Goal: Task Accomplishment & Management: Manage account settings

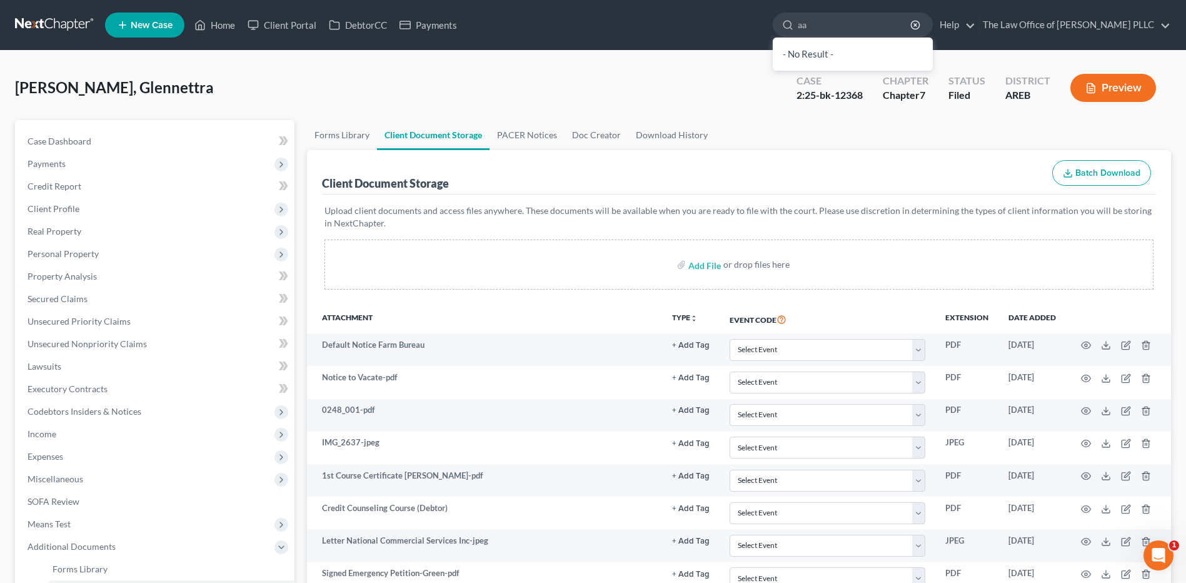
type input "a"
type input "[PERSON_NAME]"
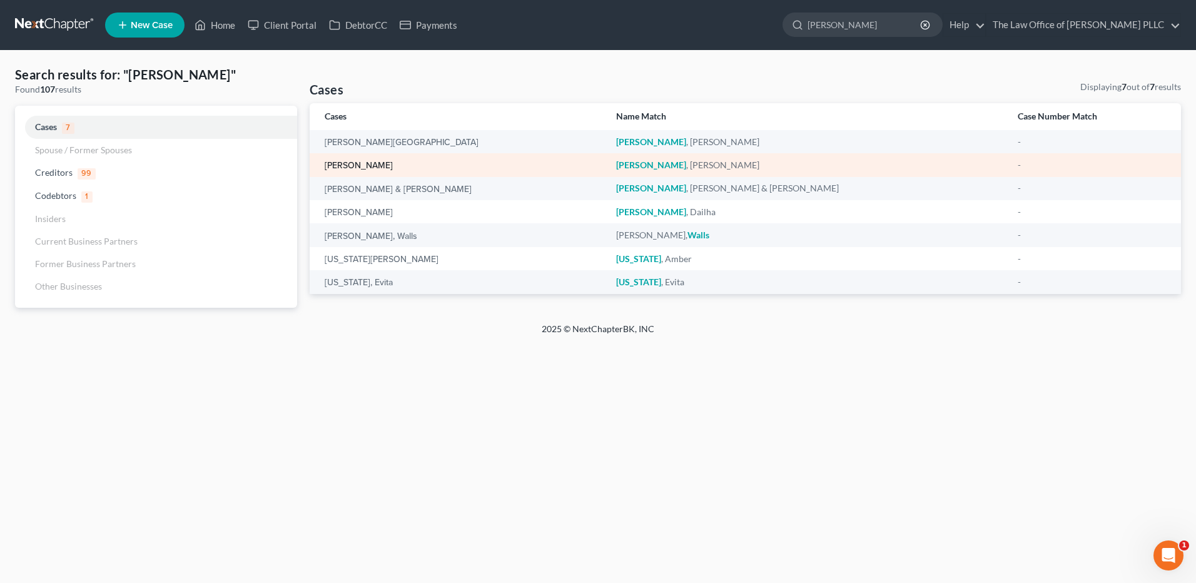
click at [369, 163] on link "[PERSON_NAME]" at bounding box center [359, 165] width 68 height 9
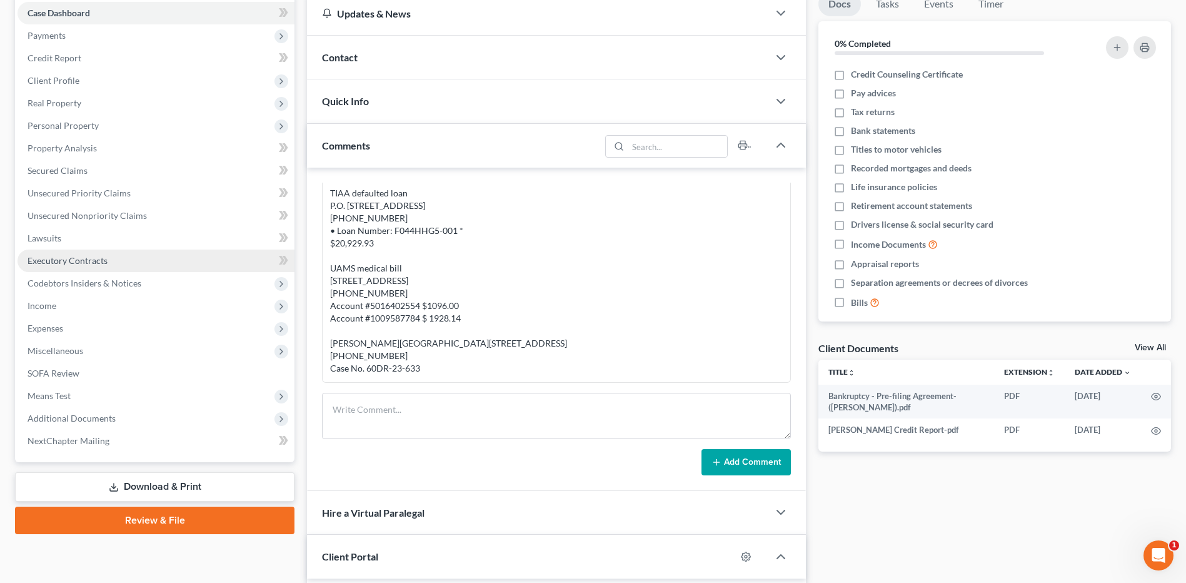
scroll to position [313, 0]
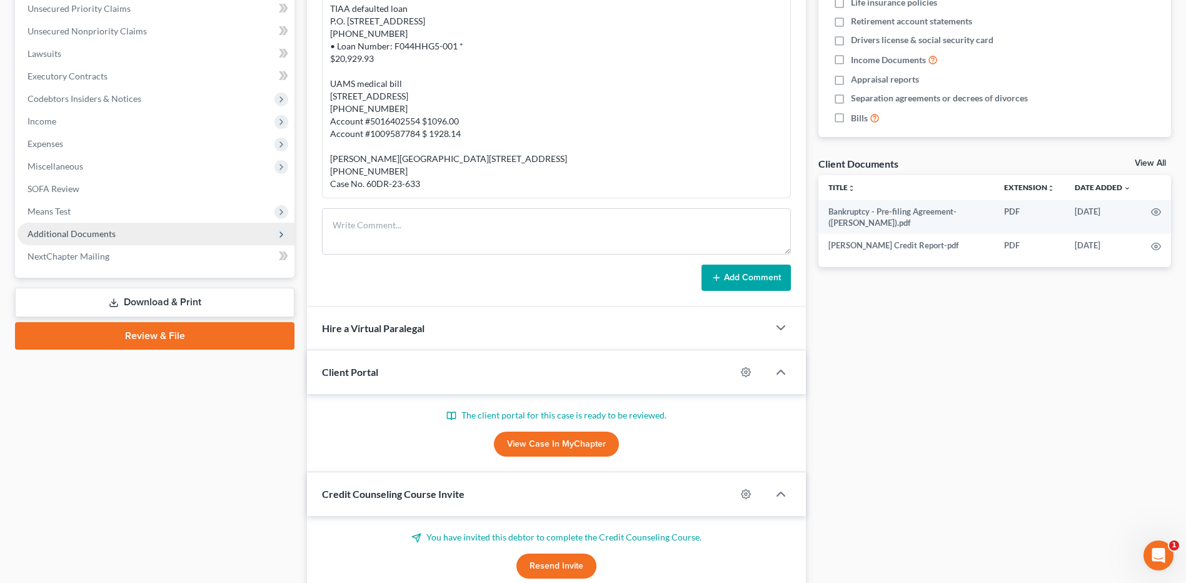
click at [84, 227] on span "Additional Documents" at bounding box center [156, 234] width 277 height 23
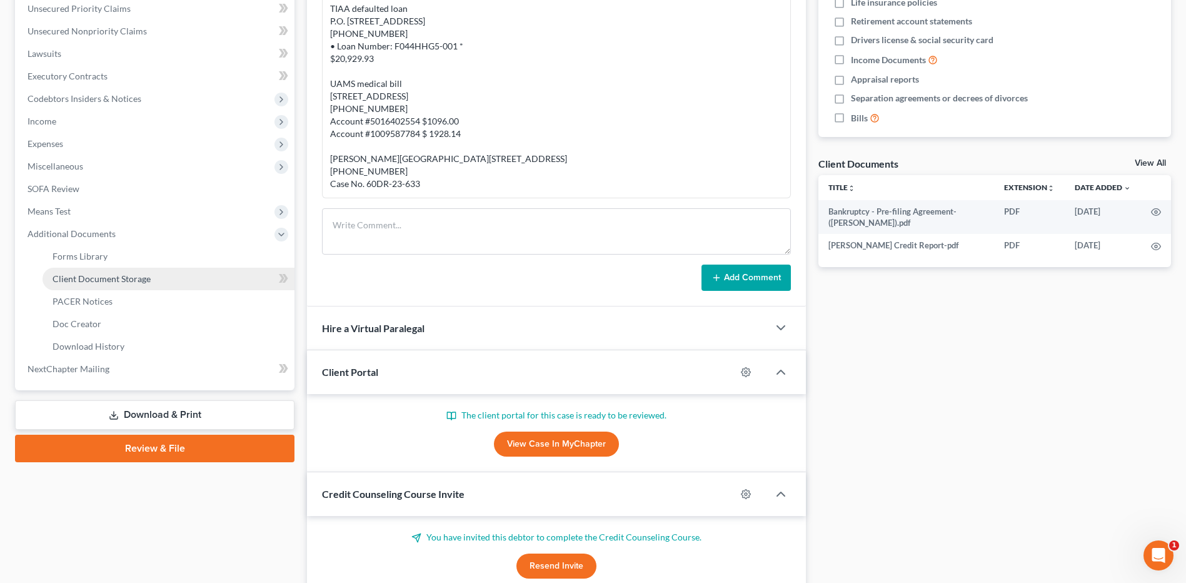
click at [119, 278] on span "Client Document Storage" at bounding box center [102, 278] width 98 height 11
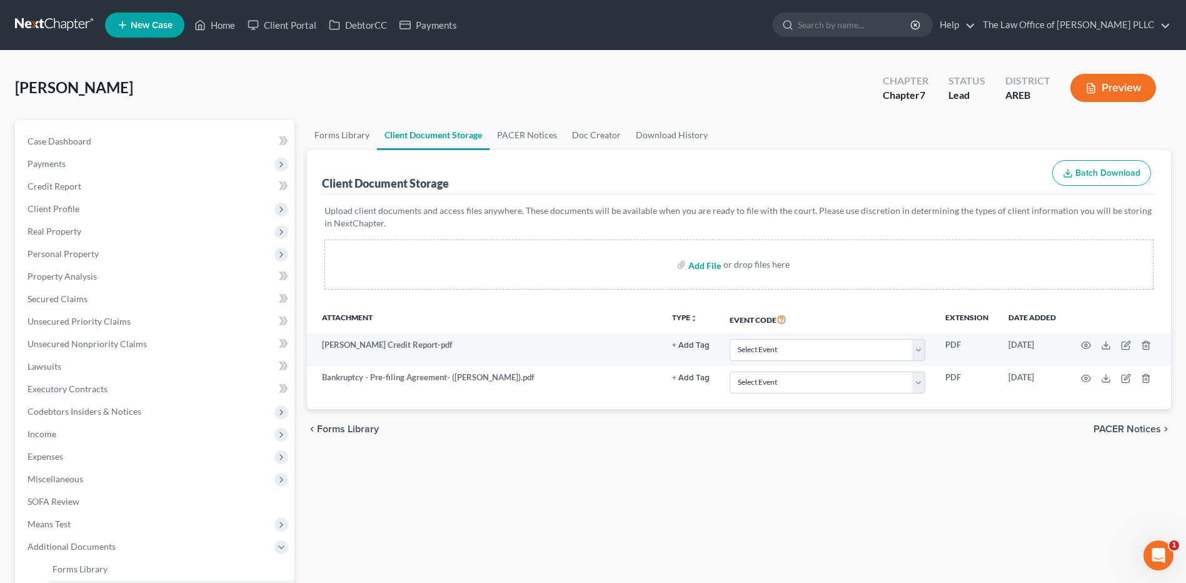
click at [714, 263] on input "file" at bounding box center [704, 264] width 30 height 23
type input "C:\fakepath\[PERSON_NAME] Credit Counseling Certificate 1.pdf"
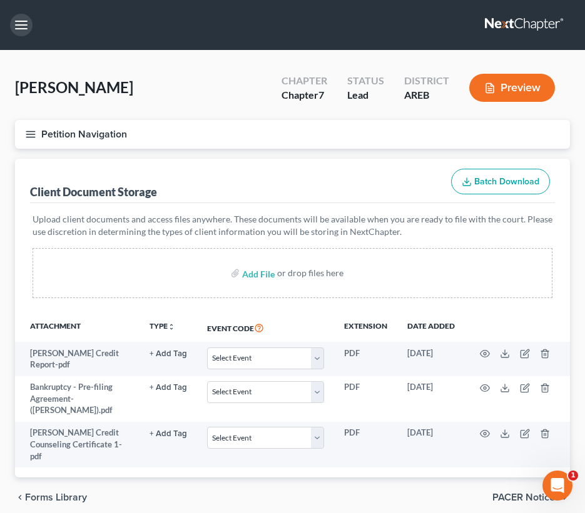
click at [29, 25] on button "button" at bounding box center [21, 25] width 23 height 23
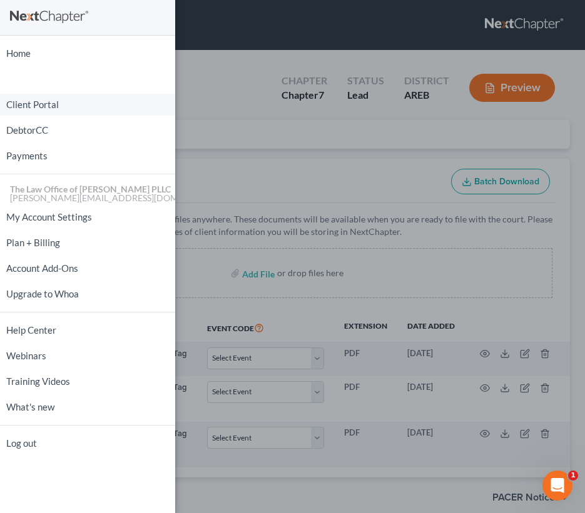
click at [46, 106] on link "Client Portal" at bounding box center [87, 105] width 175 height 22
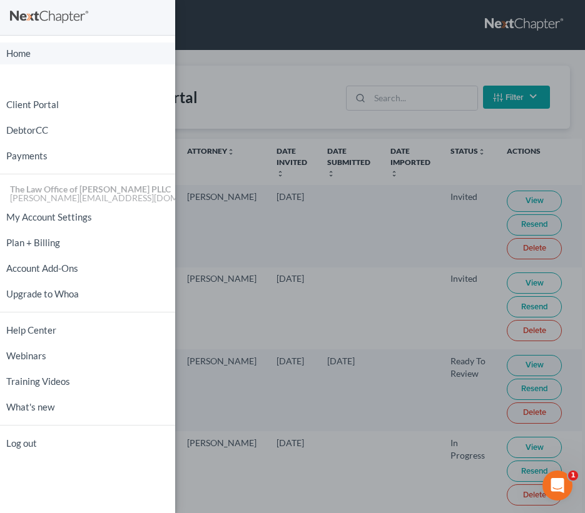
click at [24, 54] on link "Home" at bounding box center [87, 54] width 175 height 22
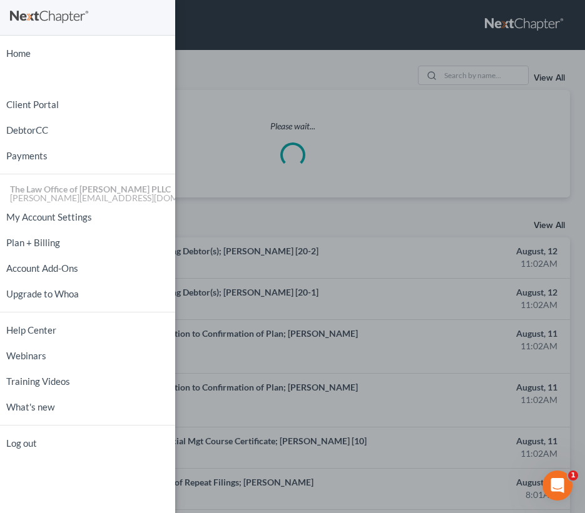
click at [272, 71] on div "Home New Case Client Portal DebtorCC Payments The Law Office of [PERSON_NAME] P…" at bounding box center [292, 256] width 585 height 513
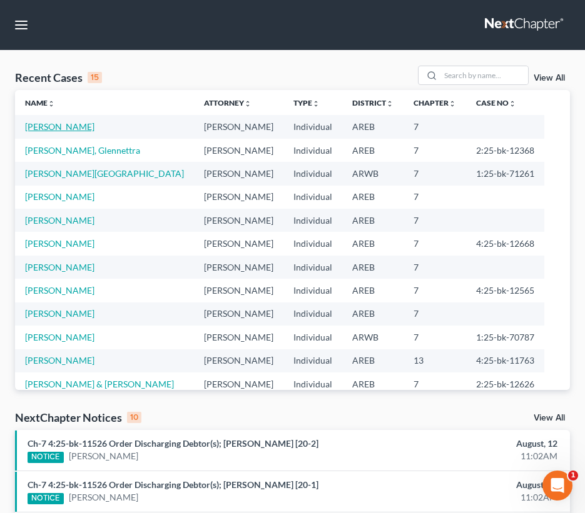
click at [55, 124] on link "[PERSON_NAME]" at bounding box center [59, 126] width 69 height 11
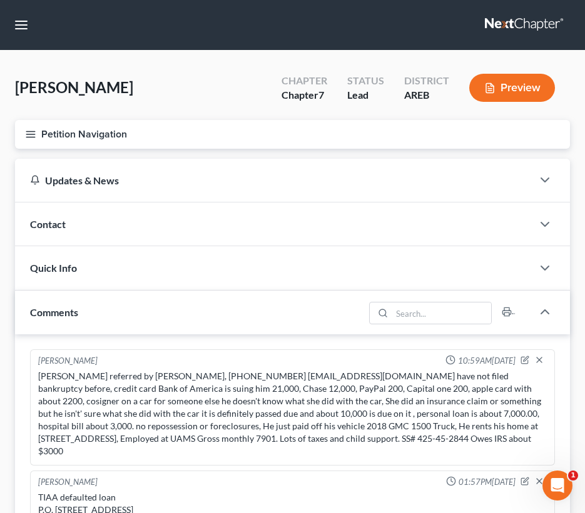
scroll to position [188, 0]
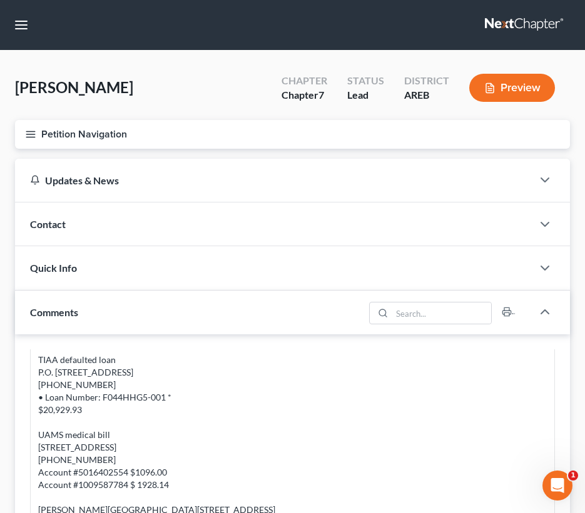
click at [39, 220] on span "Contact" at bounding box center [48, 224] width 36 height 12
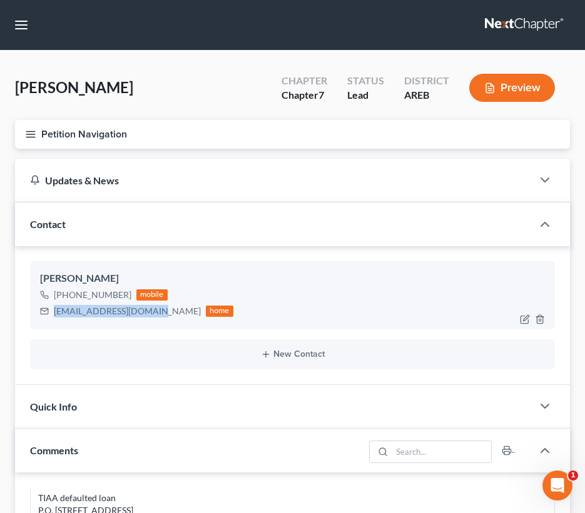
drag, startPoint x: 54, startPoint y: 310, endPoint x: 151, endPoint y: 317, distance: 97.2
click at [151, 317] on div "[EMAIL_ADDRESS][DOMAIN_NAME]" at bounding box center [127, 311] width 147 height 13
copy div "[EMAIL_ADDRESS][DOMAIN_NAME]"
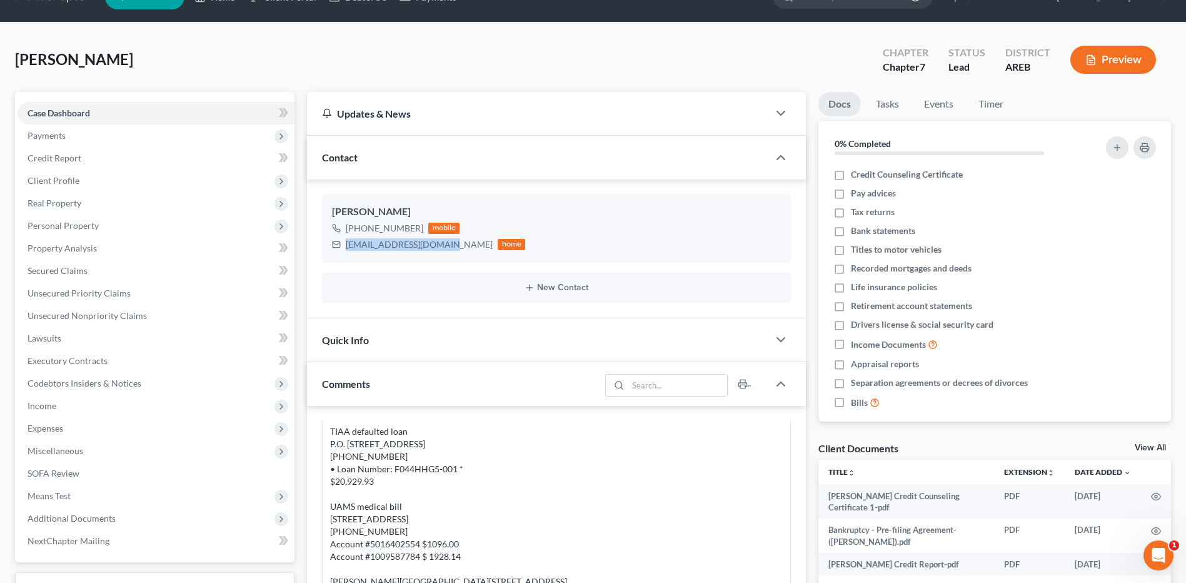
scroll to position [0, 0]
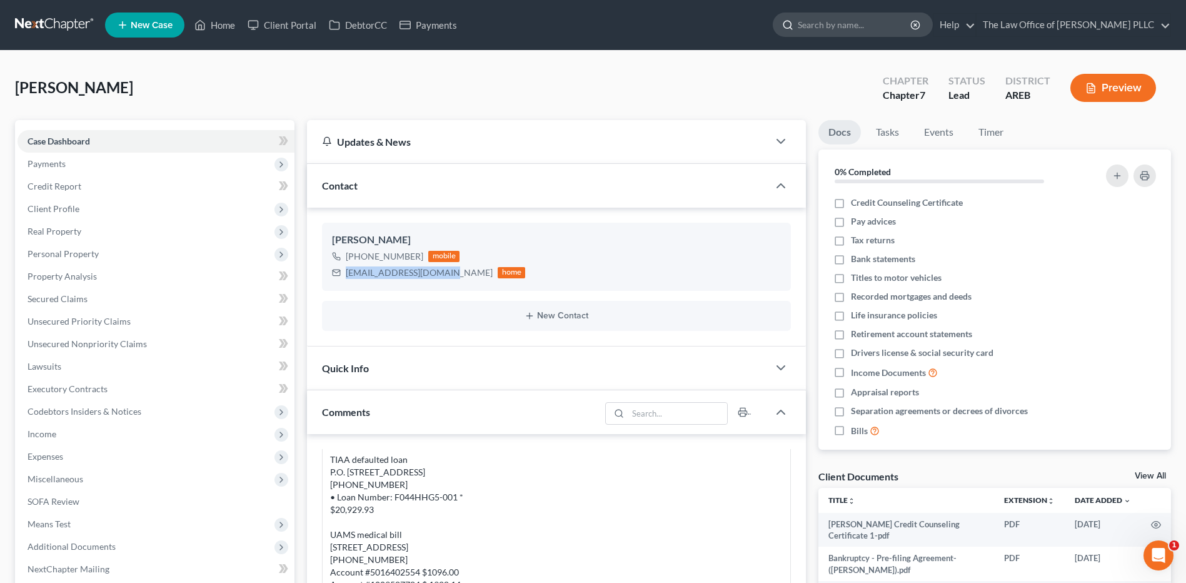
click at [854, 26] on input "search" at bounding box center [855, 24] width 114 height 23
type input "green"
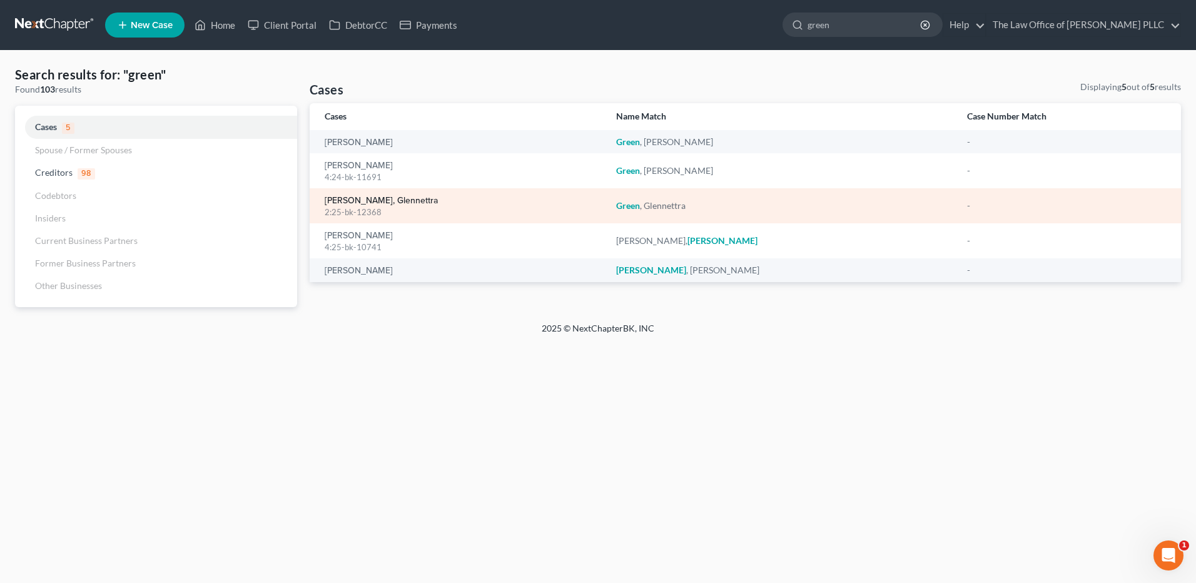
click at [355, 204] on link "[PERSON_NAME], Glennettra" at bounding box center [381, 200] width 113 height 9
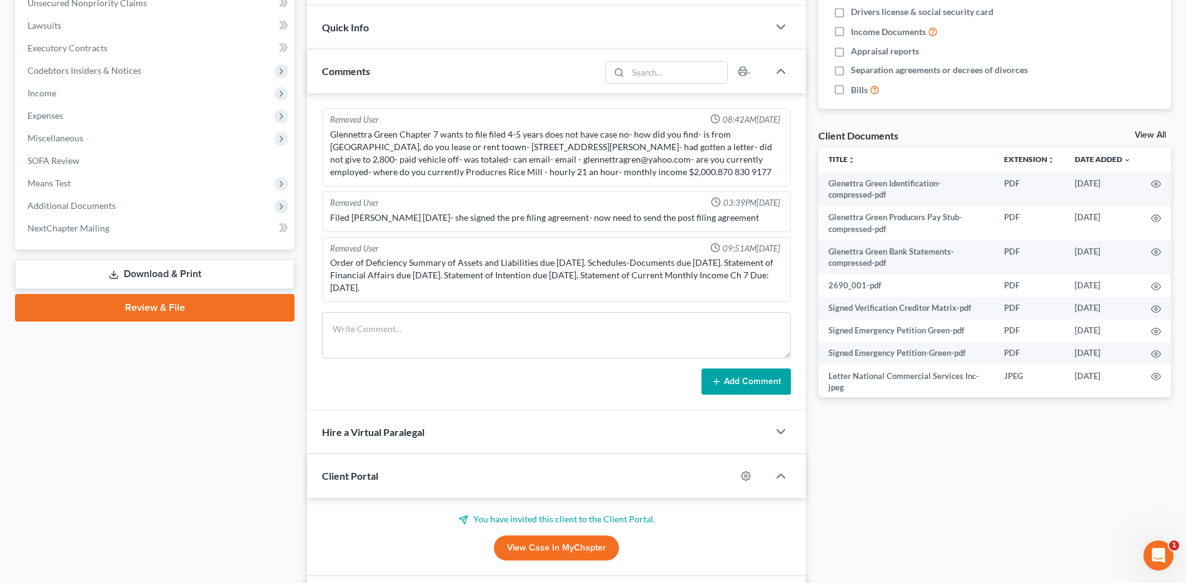
scroll to position [313, 0]
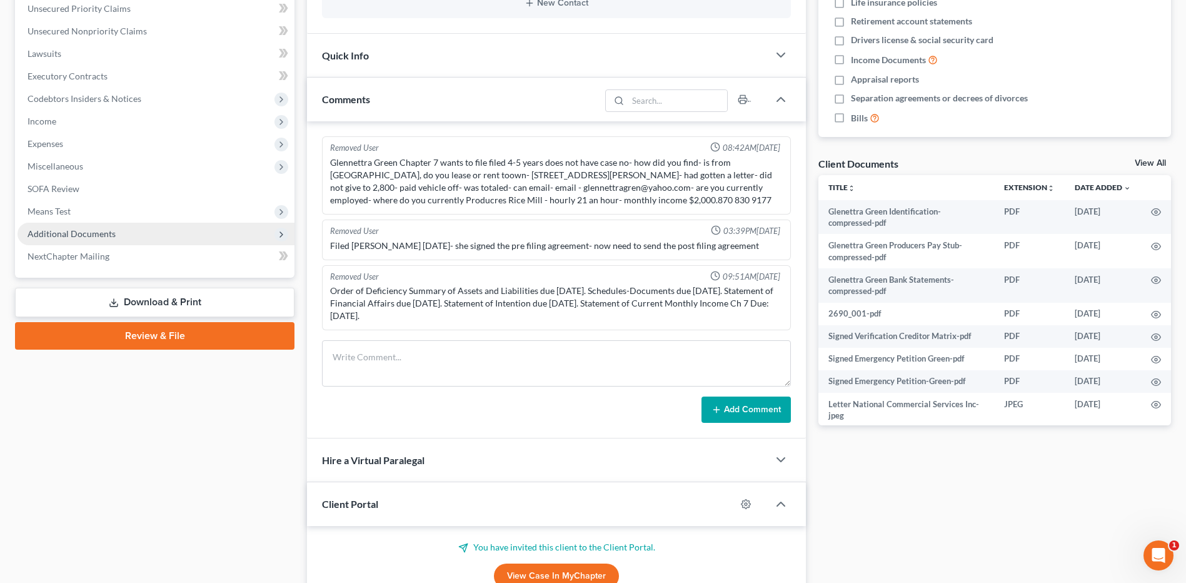
click at [104, 241] on span "Additional Documents" at bounding box center [156, 234] width 277 height 23
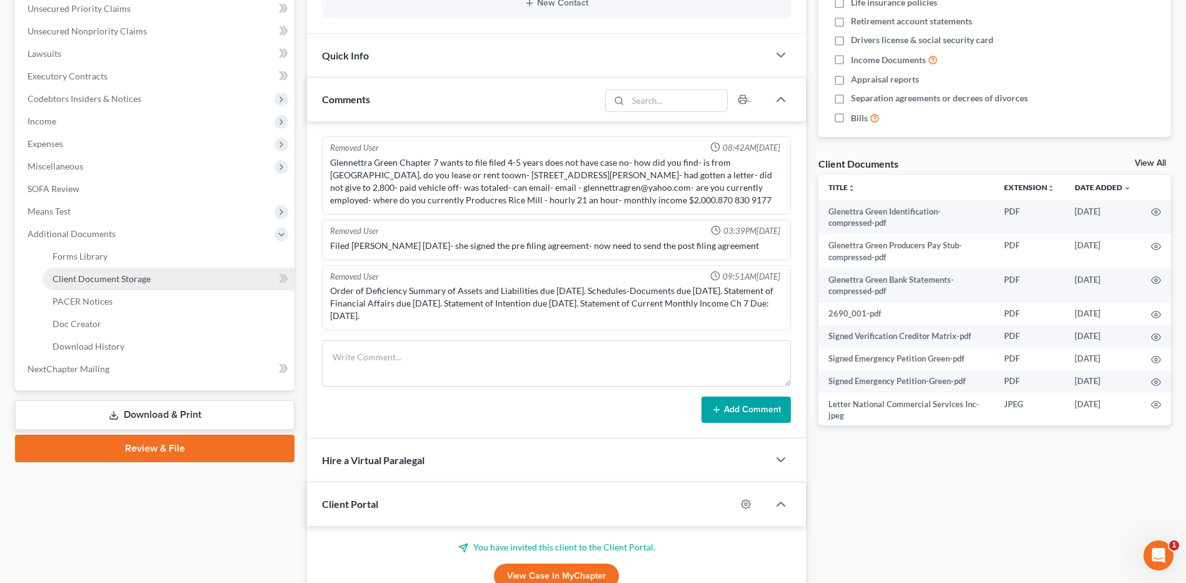
click at [106, 282] on span "Client Document Storage" at bounding box center [102, 278] width 98 height 11
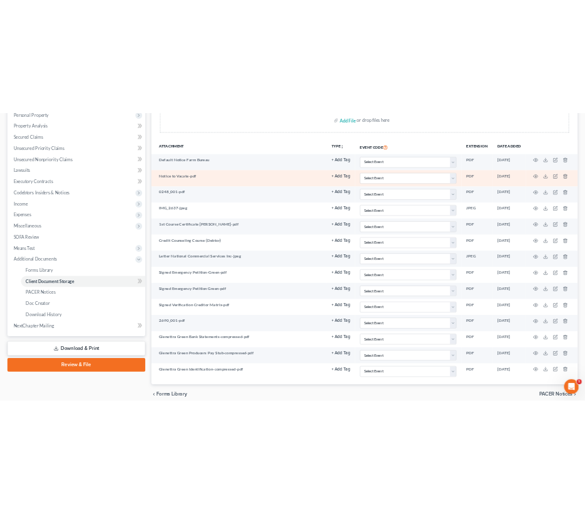
scroll to position [305, 0]
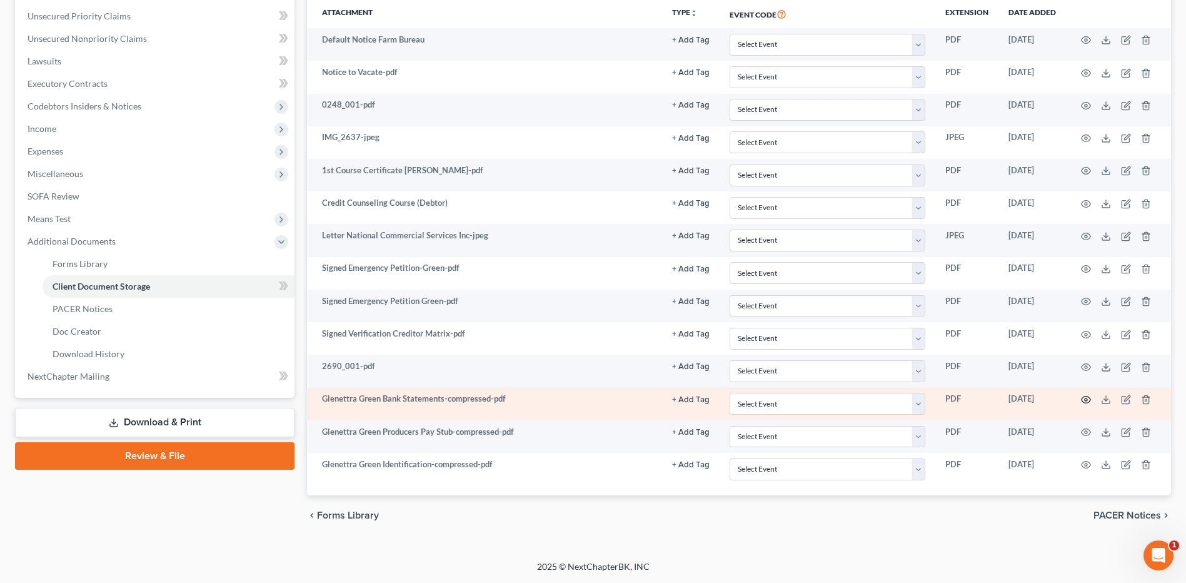
click at [1084, 397] on icon "button" at bounding box center [1086, 400] width 10 height 10
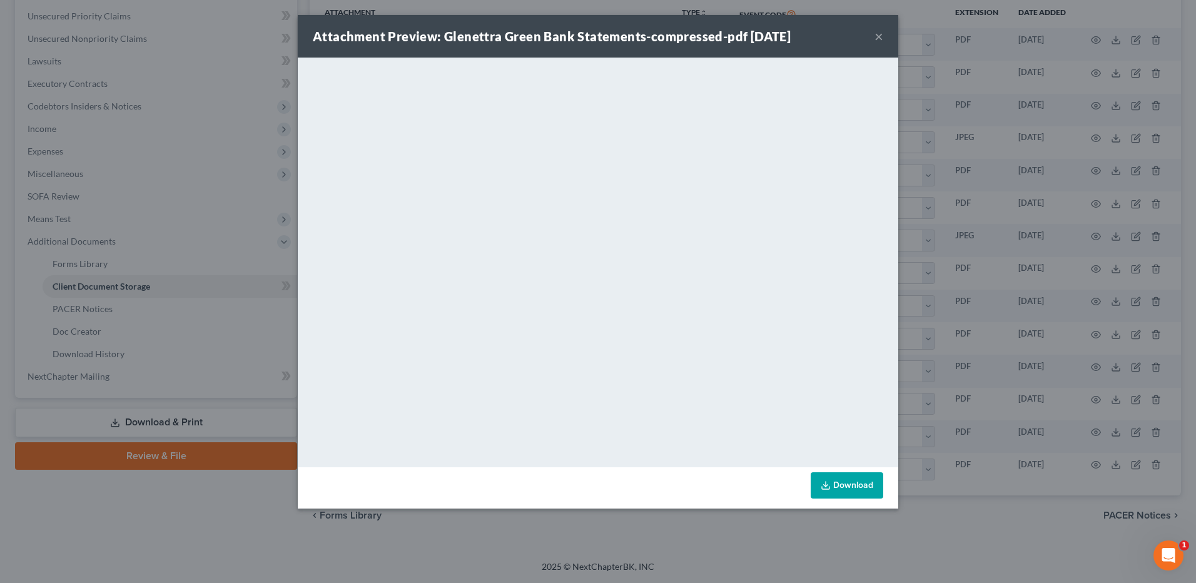
click at [880, 35] on button "×" at bounding box center [878, 36] width 9 height 15
